Goal: Register for event/course

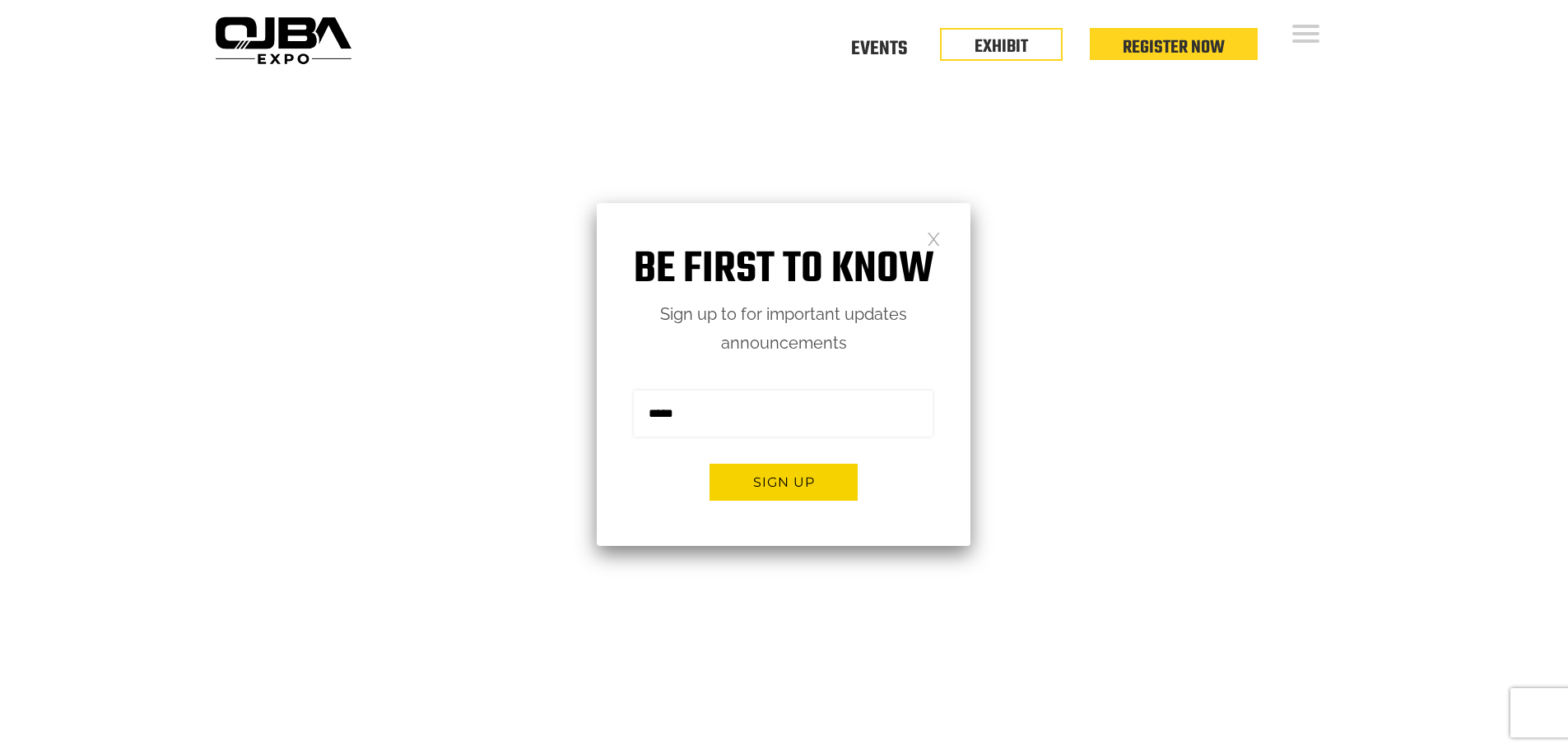
click at [932, 245] on link at bounding box center [932, 237] width 14 height 14
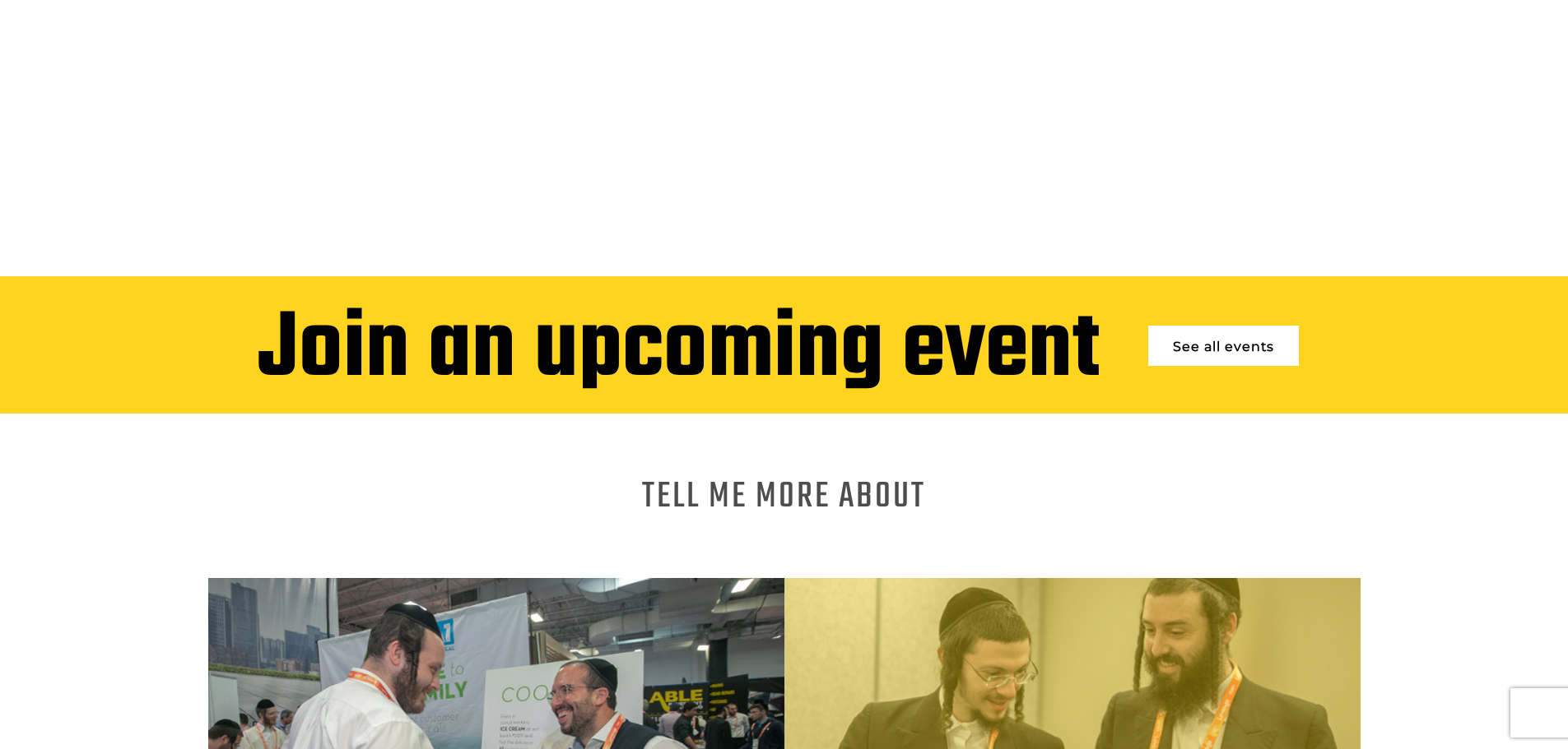
scroll to position [576, 0]
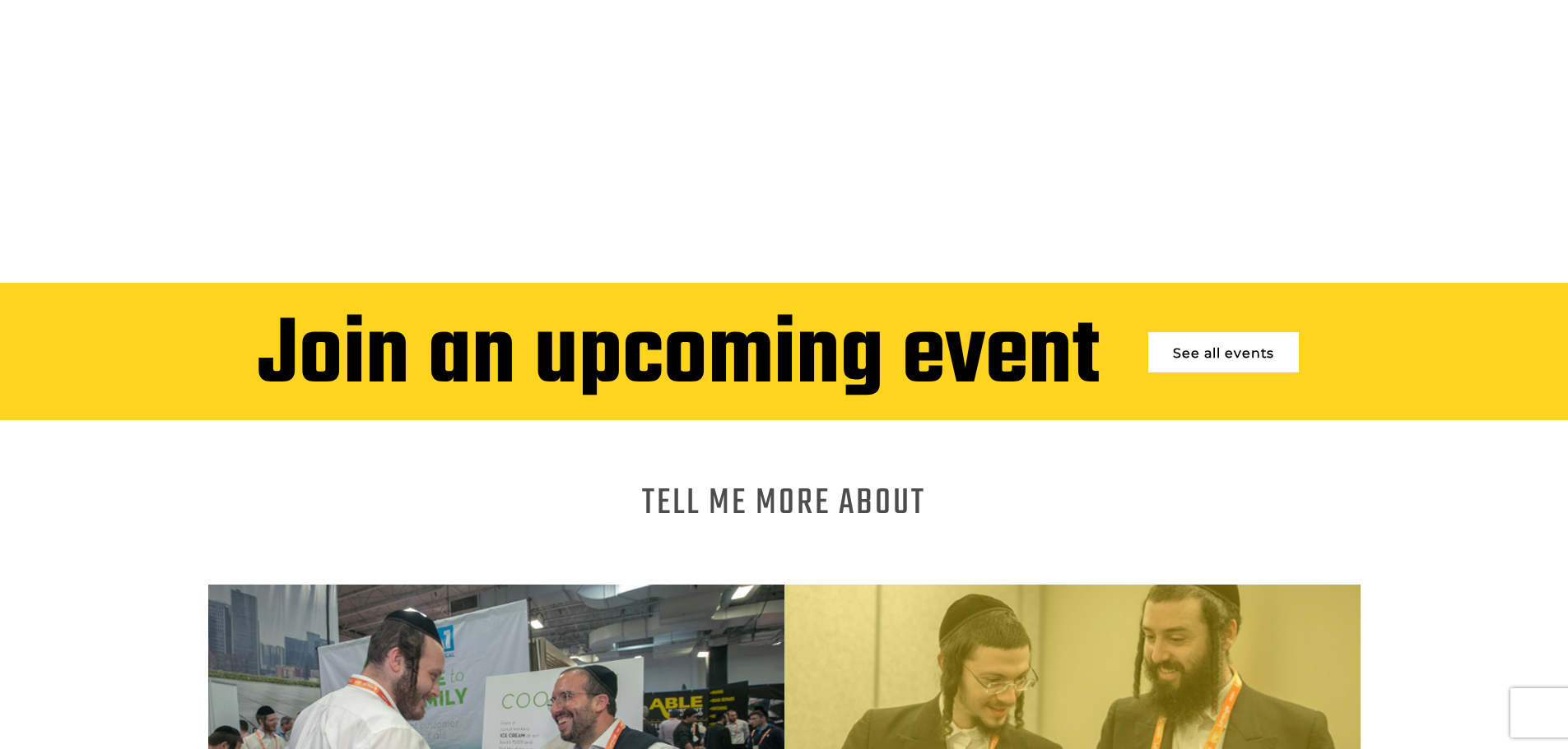
click at [1221, 338] on link "See all events" at bounding box center [1223, 352] width 151 height 41
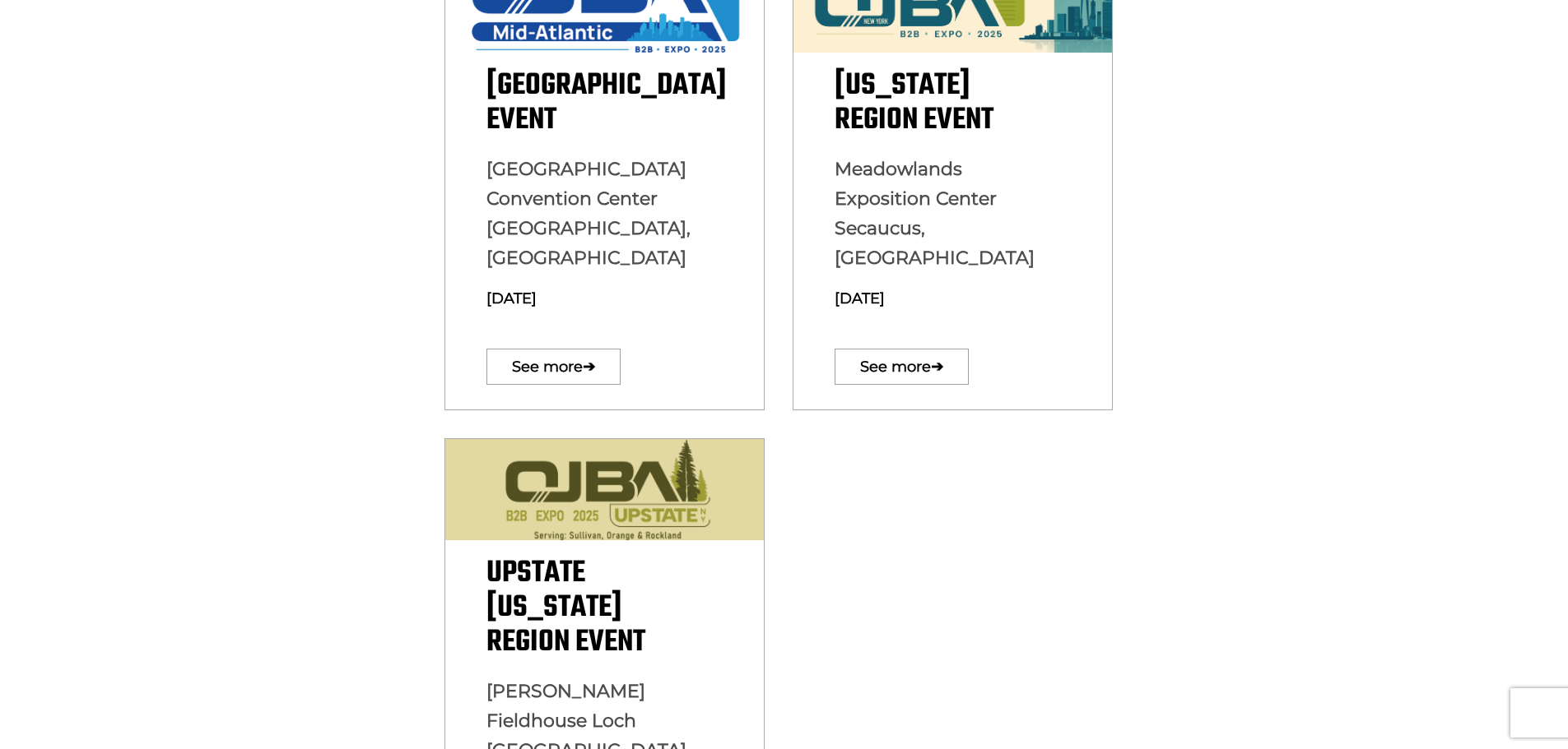
scroll to position [576, 0]
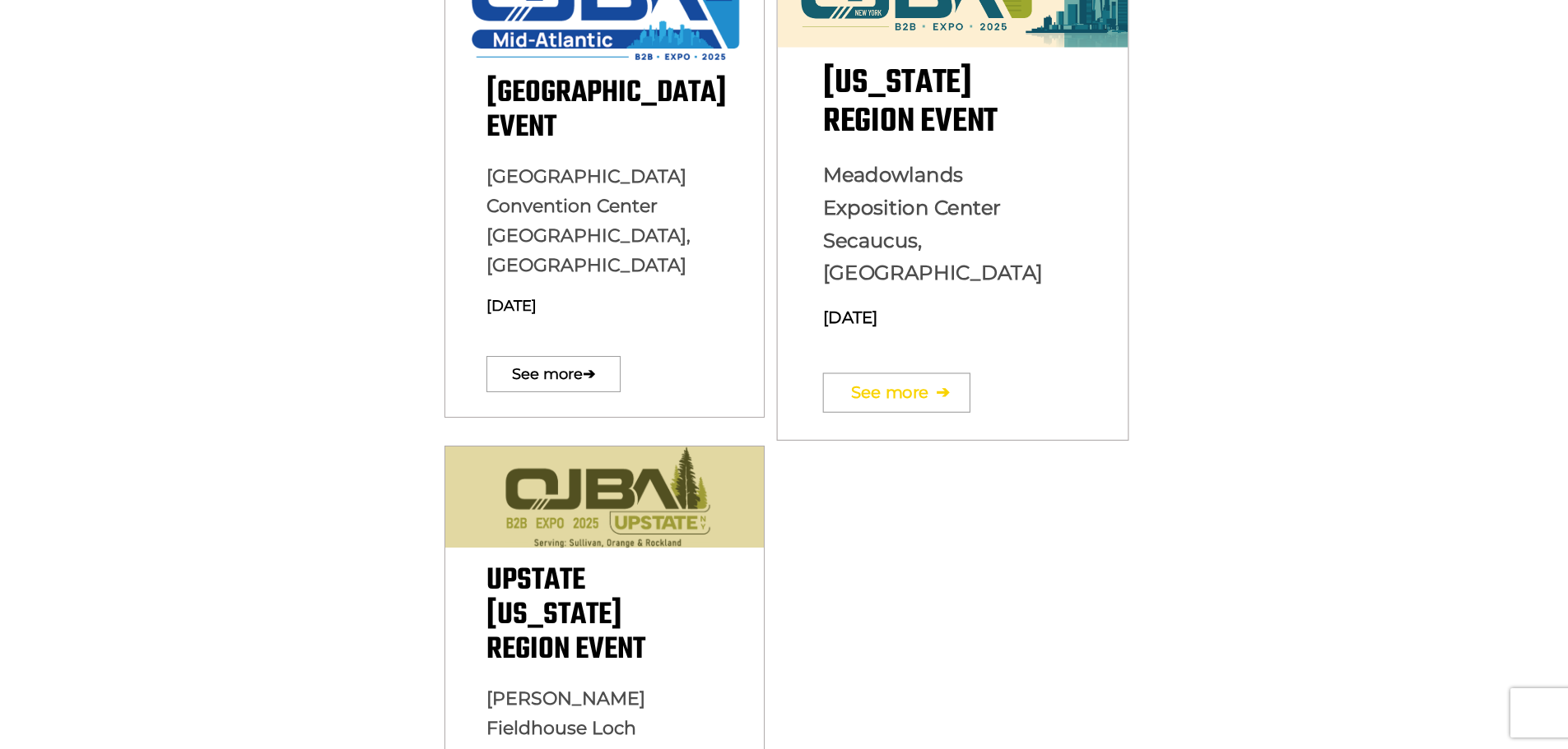
click at [905, 373] on link "See more ➔" at bounding box center [896, 393] width 147 height 40
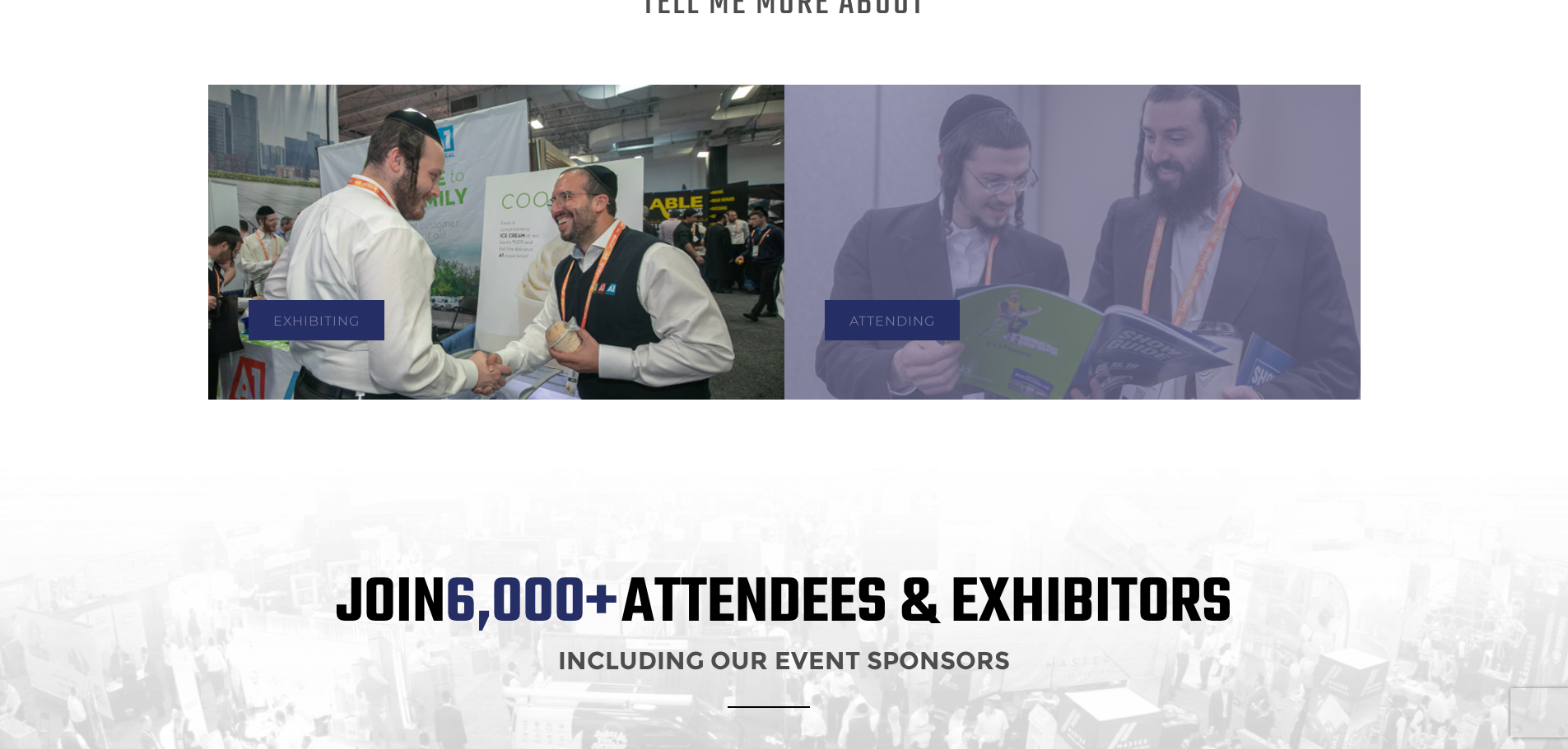
scroll to position [1151, 0]
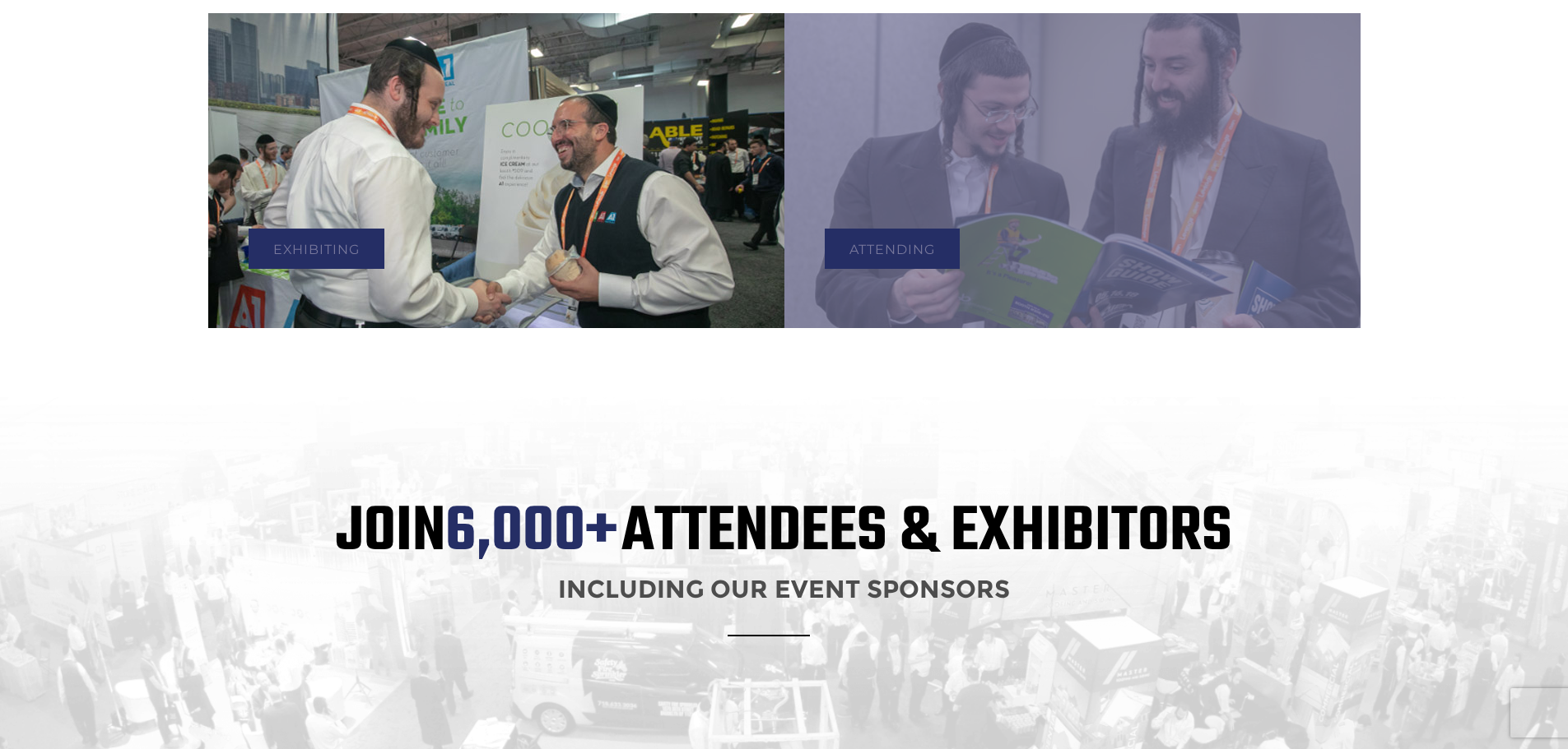
click at [1024, 221] on div "Attending" at bounding box center [1072, 171] width 576 height 315
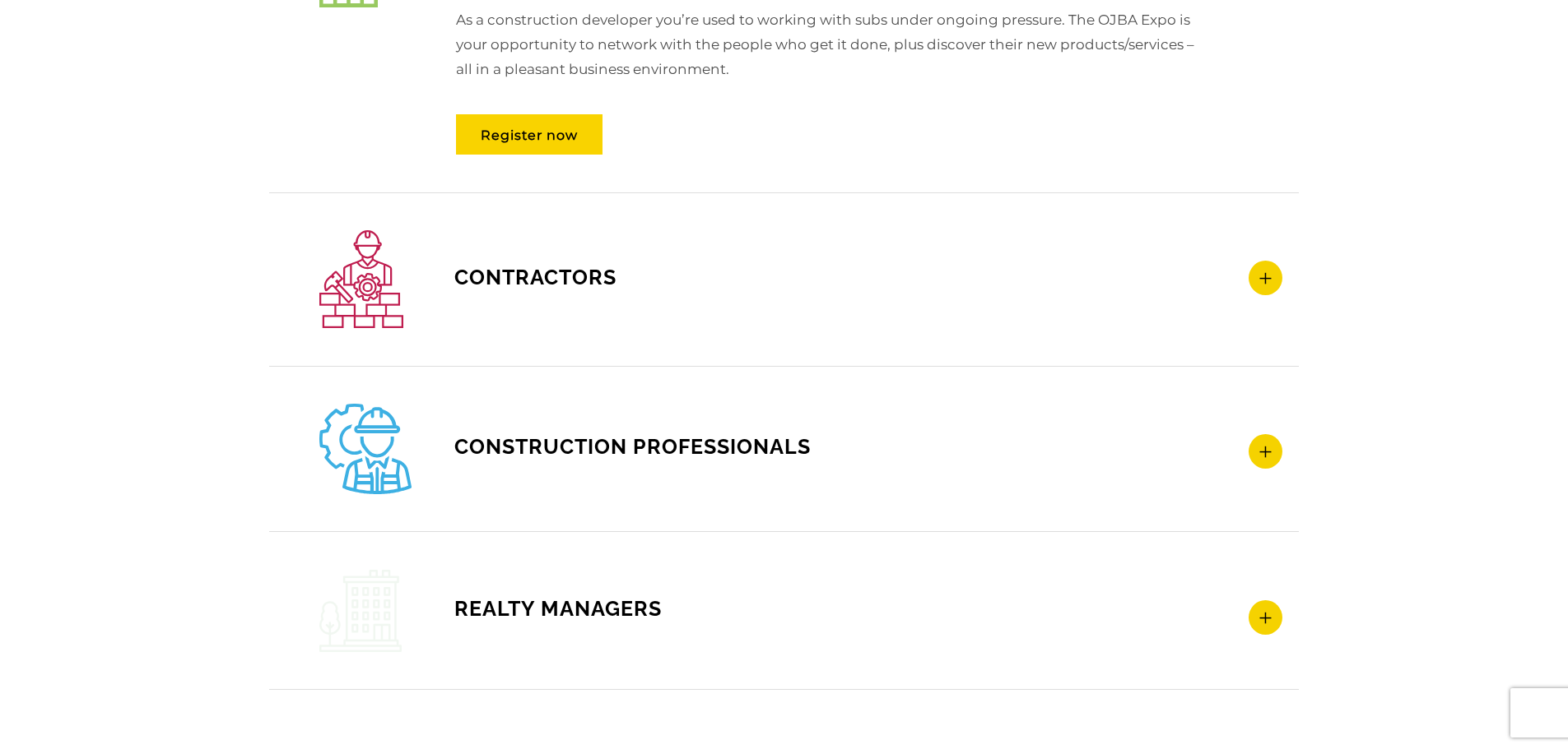
scroll to position [2386, 0]
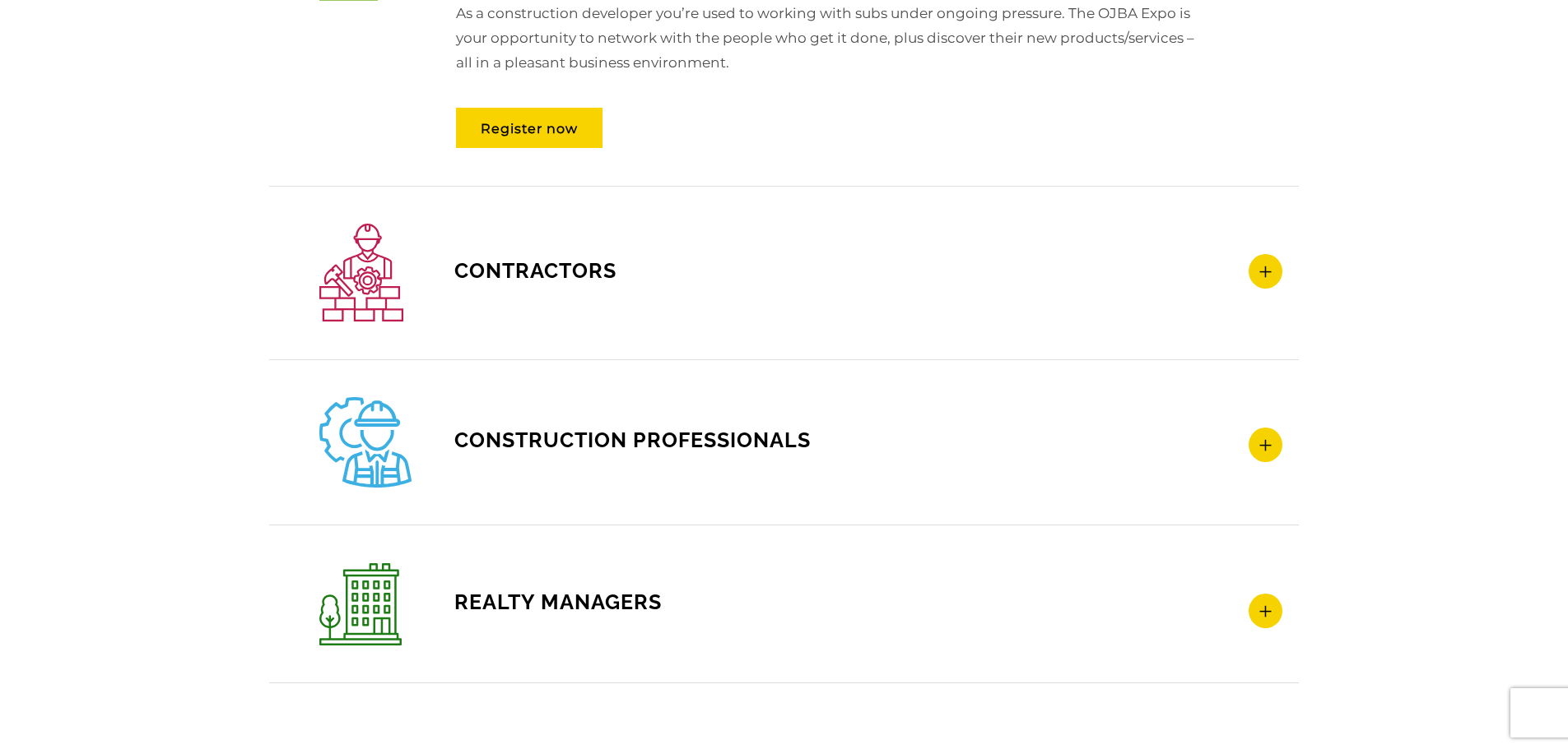
click at [1270, 274] on icon at bounding box center [1265, 272] width 33 height 34
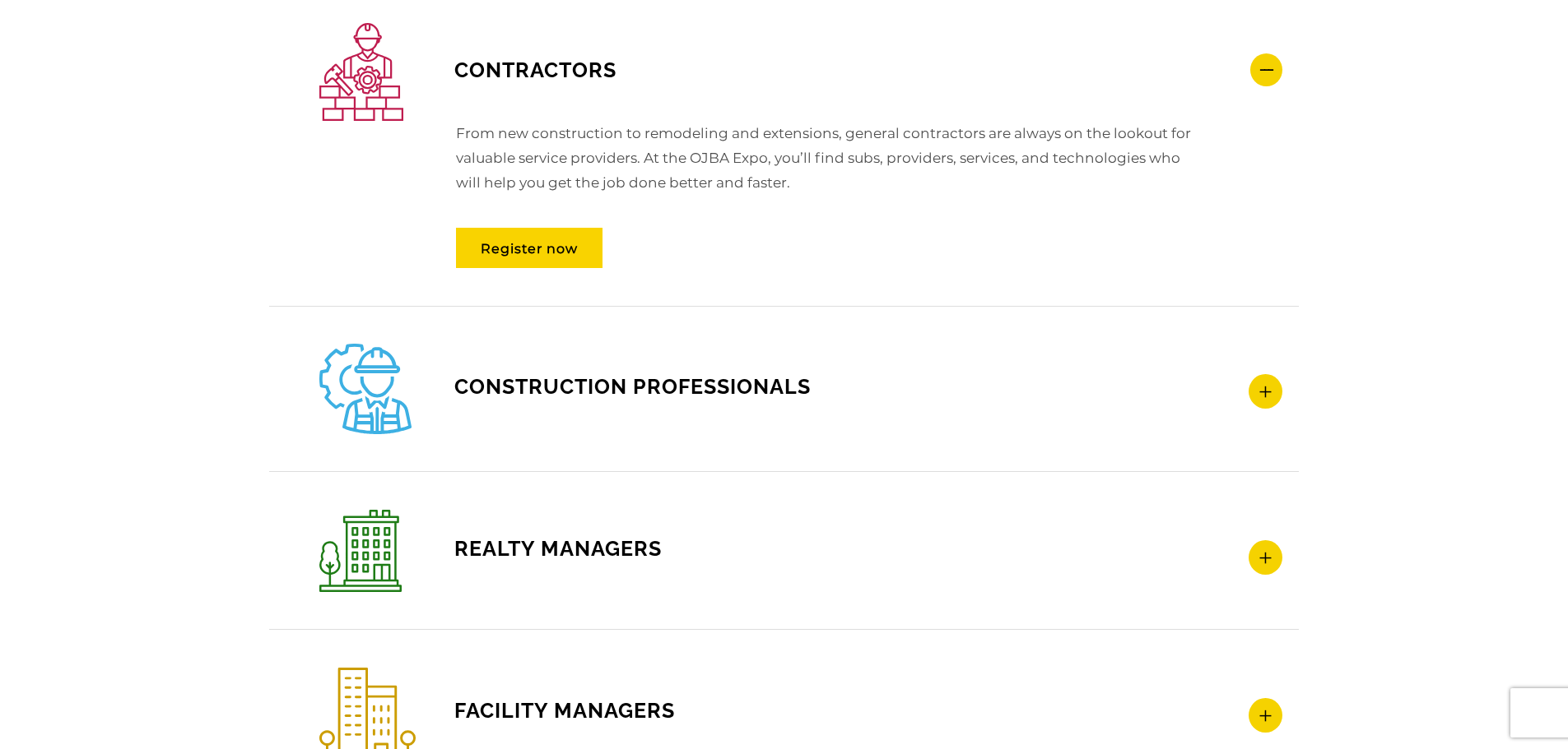
scroll to position [2139, 0]
